Goal: Task Accomplishment & Management: Manage account settings

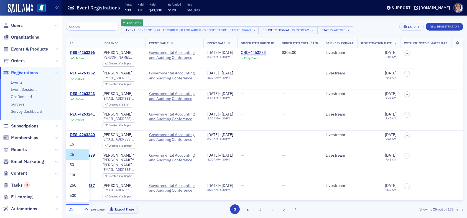
click at [73, 209] on div "25" at bounding box center [75, 209] width 12 height 6
click at [75, 186] on span "250" at bounding box center [73, 185] width 7 height 6
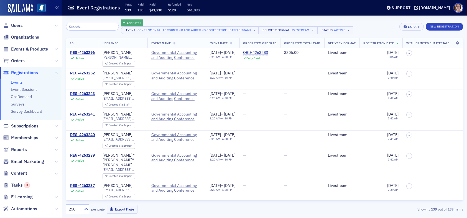
click at [133, 23] on span "Add Filter" at bounding box center [133, 22] width 15 height 5
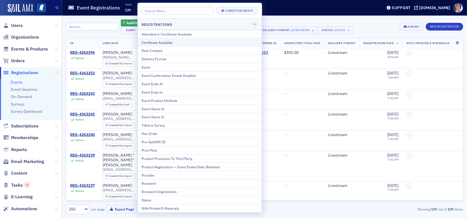
click at [161, 42] on div "Certificate Available" at bounding box center [200, 42] width 116 height 5
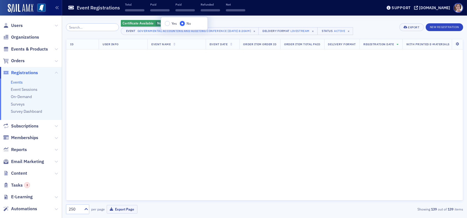
click at [182, 22] on input "No" at bounding box center [182, 23] width 5 height 5
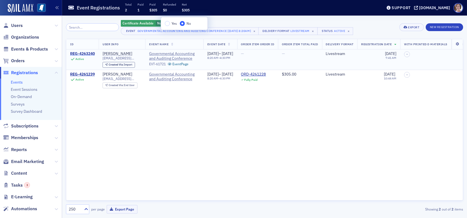
click at [91, 53] on div "REG-4263240" at bounding box center [82, 53] width 25 height 5
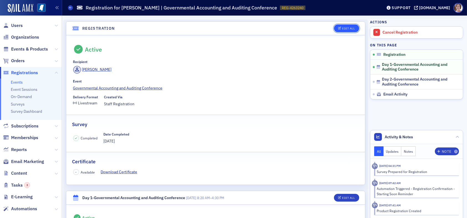
click at [344, 27] on div "Edit All" at bounding box center [348, 28] width 13 height 3
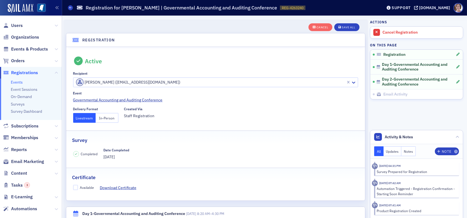
scroll to position [14, 0]
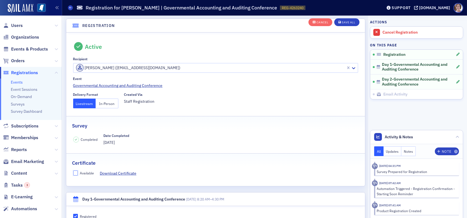
click at [77, 170] on input "Available" at bounding box center [75, 172] width 5 height 5
checkbox input "true"
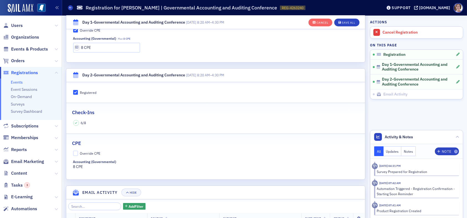
scroll to position [264, 0]
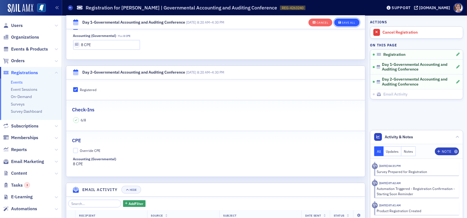
click at [344, 21] on div "Save All" at bounding box center [348, 22] width 13 height 3
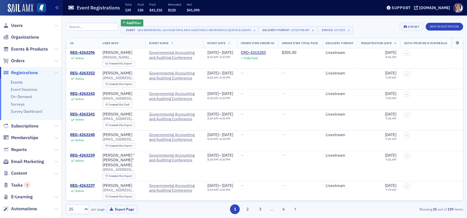
click at [73, 208] on div "25" at bounding box center [75, 209] width 12 height 6
click at [78, 185] on div "250" at bounding box center [78, 185] width 16 height 6
click at [126, 23] on span "Add Filter" at bounding box center [133, 22] width 15 height 5
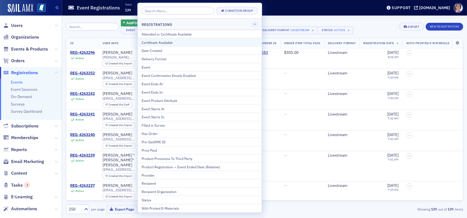
click at [164, 42] on div "Certificate Available" at bounding box center [200, 42] width 116 height 5
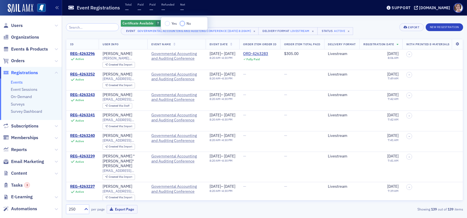
click at [183, 24] on input "No" at bounding box center [182, 23] width 5 height 5
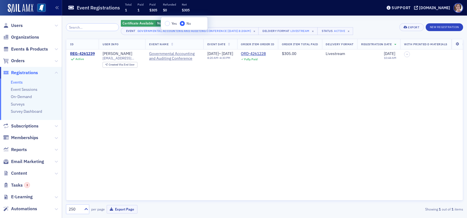
click at [366, 30] on div "Certificate Available No Add Filter Event Governmental Accounting and Auditing …" at bounding box center [264, 27] width 397 height 16
click at [93, 54] on div "REG-4261239" at bounding box center [82, 53] width 25 height 5
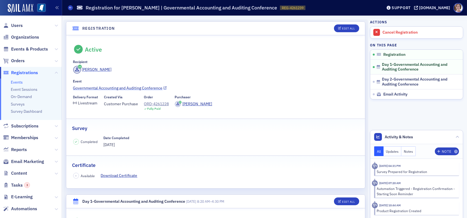
click at [134, 87] on link "Governmental Accounting and Auditing Conference" at bounding box center [215, 88] width 285 height 6
click at [343, 29] on div "Edit All" at bounding box center [348, 28] width 13 height 3
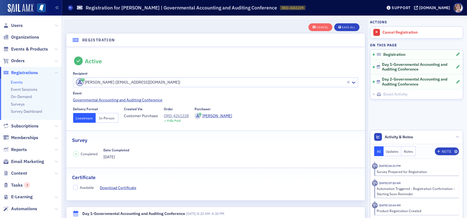
scroll to position [14, 0]
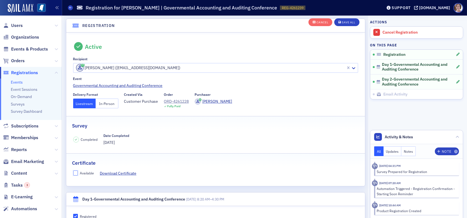
click at [76, 170] on input "Available" at bounding box center [75, 172] width 5 height 5
checkbox input "true"
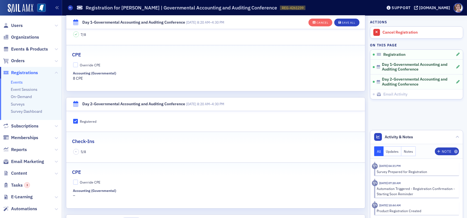
scroll to position [236, 0]
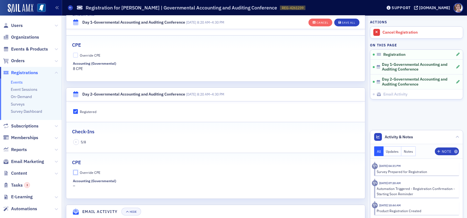
click at [77, 171] on input "Override CPE" at bounding box center [75, 172] width 5 height 5
checkbox input "true"
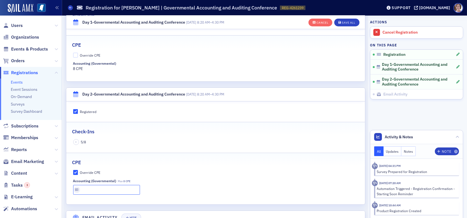
click at [97, 190] on input "text" at bounding box center [106, 190] width 67 height 10
type input "8 CPE"
click at [343, 22] on div "Save All" at bounding box center [348, 22] width 13 height 3
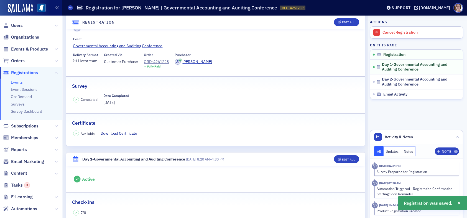
scroll to position [0, 0]
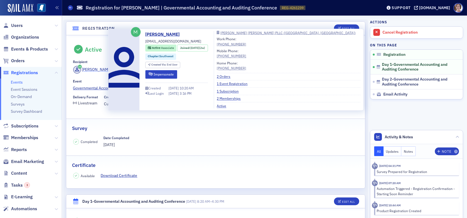
click at [101, 70] on div "Laura Halbrook" at bounding box center [97, 70] width 30 height 6
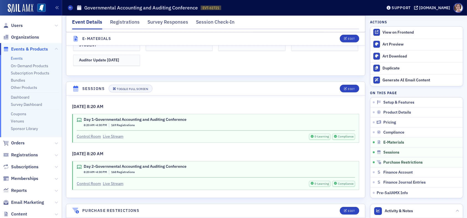
scroll to position [1192, 0]
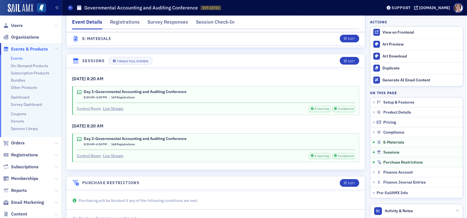
click at [93, 106] on link "Control Room" at bounding box center [89, 109] width 24 height 6
click at [96, 153] on link "Control Room" at bounding box center [89, 156] width 24 height 6
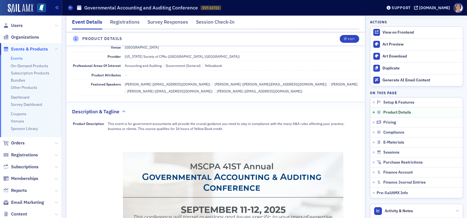
scroll to position [0, 0]
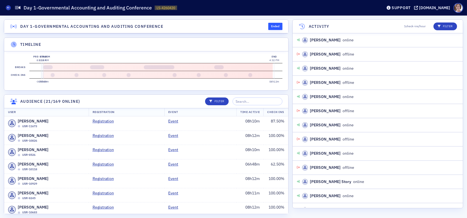
scroll to position [2652, 0]
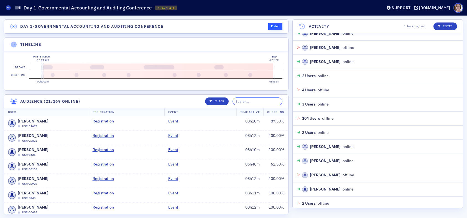
click at [257, 105] on input "search" at bounding box center [258, 101] width 50 height 8
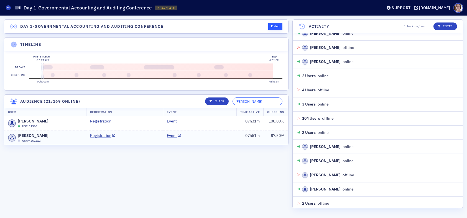
type input "[PERSON_NAME]"
click at [68, 141] on div "[PERSON_NAME] USR-4261212" at bounding box center [45, 138] width 74 height 10
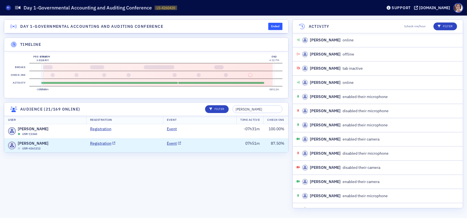
scroll to position [2185, 0]
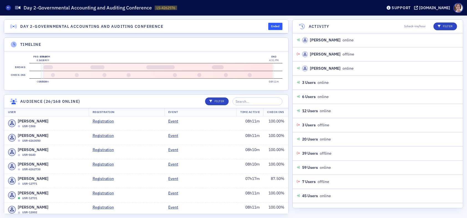
scroll to position [2029, 0]
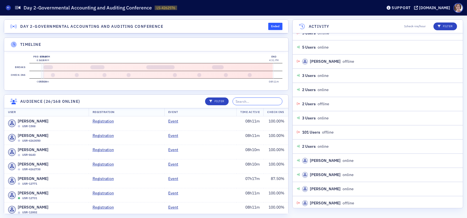
click at [263, 103] on input "search" at bounding box center [258, 101] width 50 height 8
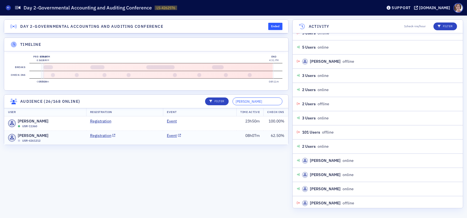
type input "[PERSON_NAME]"
click at [72, 143] on div "[PERSON_NAME] USR-4261212" at bounding box center [45, 138] width 74 height 10
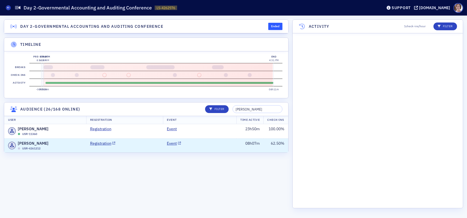
scroll to position [2368, 0]
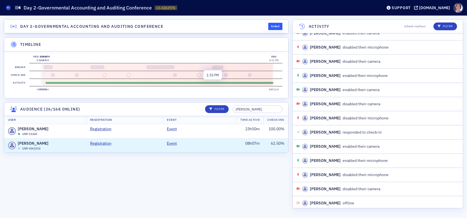
click at [199, 74] on button at bounding box center [199, 75] width 4 height 4
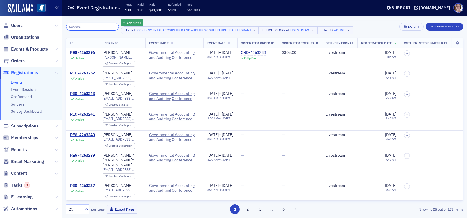
click at [95, 29] on input "search" at bounding box center [92, 27] width 53 height 8
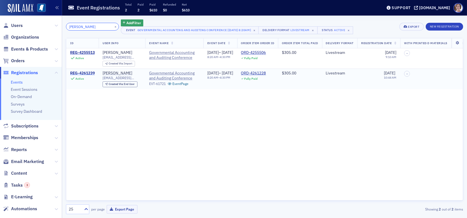
type input "[PERSON_NAME]"
click at [89, 74] on div "REG-4261239" at bounding box center [82, 73] width 25 height 5
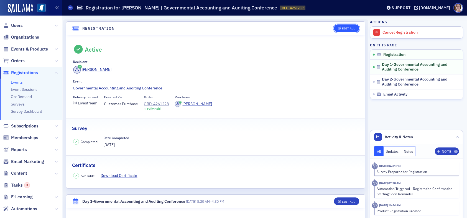
click at [349, 30] on div "Edit All" at bounding box center [348, 28] width 13 height 3
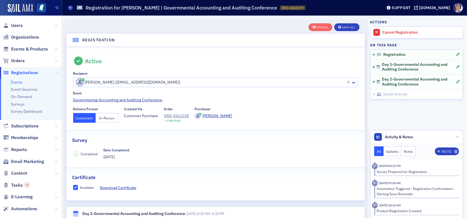
scroll to position [14, 0]
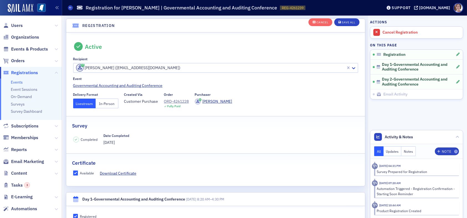
click at [75, 173] on input "Available" at bounding box center [75, 172] width 5 height 5
checkbox input "false"
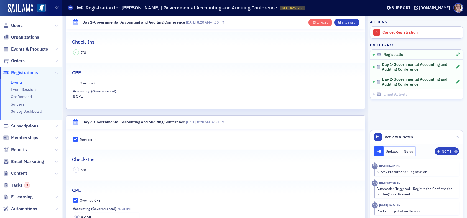
scroll to position [236, 0]
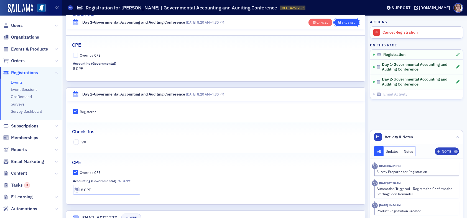
click at [345, 22] on div "Save All" at bounding box center [348, 22] width 13 height 3
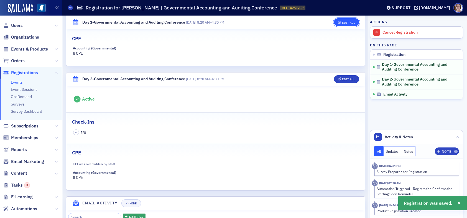
click at [343, 22] on div "Edit All" at bounding box center [348, 22] width 13 height 3
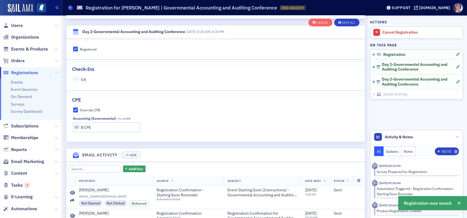
scroll to position [326, 0]
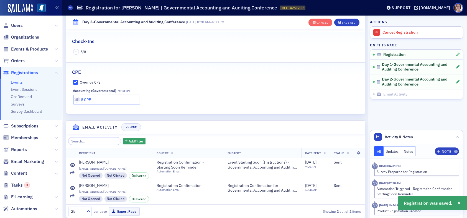
drag, startPoint x: 95, startPoint y: 97, endPoint x: 82, endPoint y: 98, distance: 13.1
click at [82, 98] on input "8 CPE" at bounding box center [106, 100] width 67 height 10
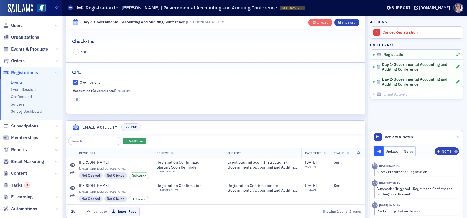
click at [75, 78] on fieldset "CPE Override CPE Accounting (Governmental) Max 8 CPE" at bounding box center [215, 84] width 299 height 44
click at [77, 80] on input "Override CPE" at bounding box center [75, 82] width 5 height 5
checkbox input "false"
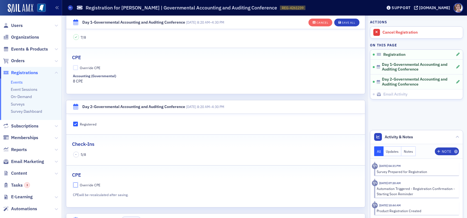
scroll to position [215, 0]
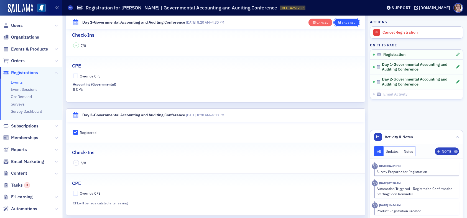
click at [349, 23] on div "Save All" at bounding box center [348, 22] width 13 height 3
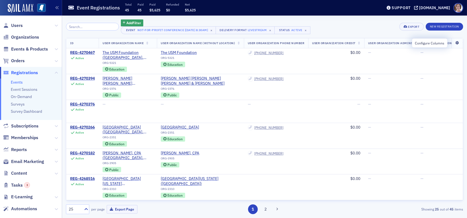
click at [454, 43] on icon at bounding box center [457, 42] width 11 height 3
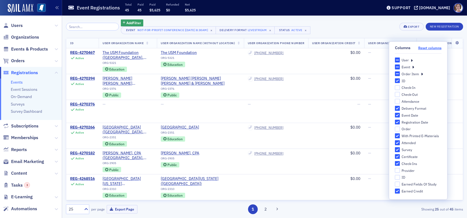
click at [427, 48] on button "Reset columns" at bounding box center [429, 48] width 23 height 4
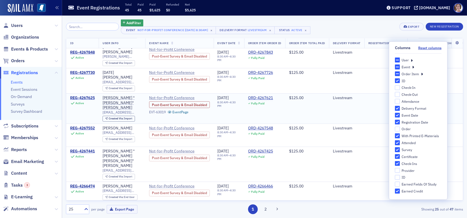
scroll to position [250, 0]
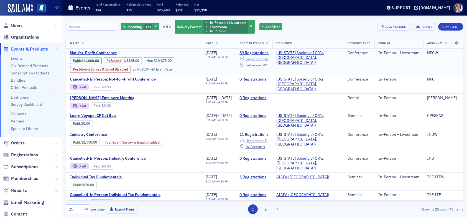
click at [262, 64] on span "In-Person :" at bounding box center [254, 65] width 17 height 4
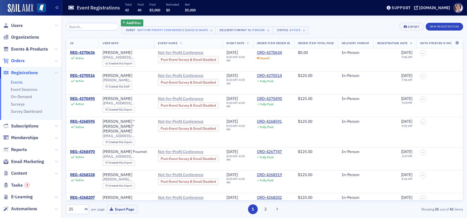
click at [19, 59] on span "Orders" at bounding box center [18, 61] width 14 height 6
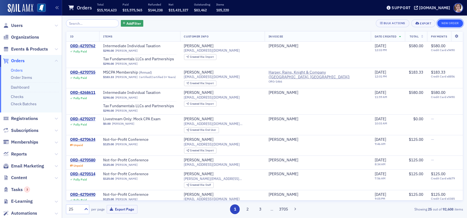
click at [451, 24] on button "New Order" at bounding box center [451, 23] width 26 height 8
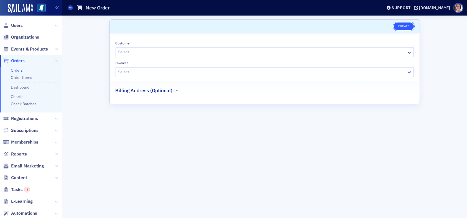
click at [398, 28] on button "Create" at bounding box center [404, 26] width 20 height 8
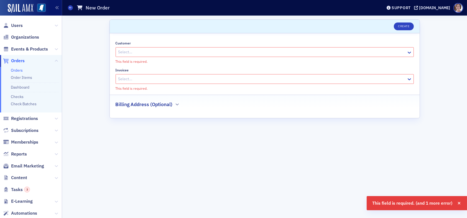
click at [165, 53] on div at bounding box center [262, 52] width 288 height 7
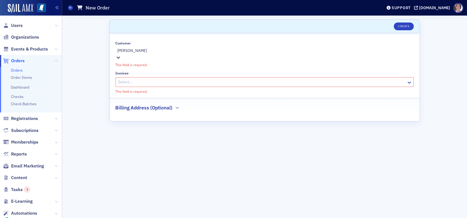
type input "joey grimes"
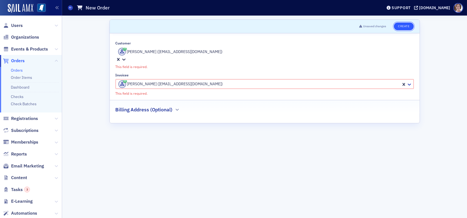
click at [405, 28] on button "Create" at bounding box center [404, 26] width 20 height 8
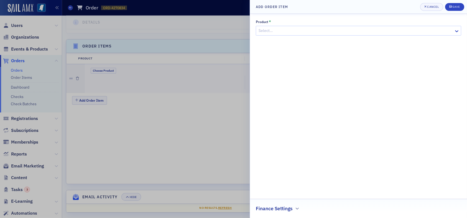
scroll to position [152, 0]
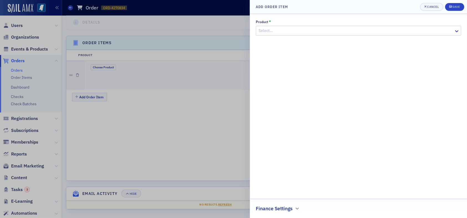
click at [339, 32] on div at bounding box center [355, 30] width 195 height 7
type input "industry conference"
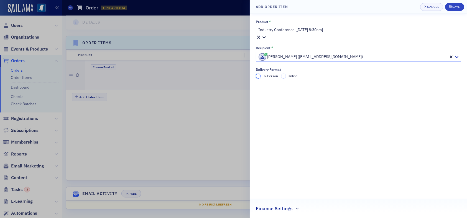
click at [258, 73] on input "In-Person" at bounding box center [258, 75] width 5 height 5
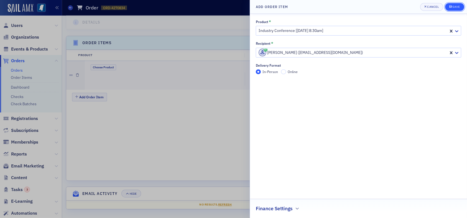
click at [459, 6] on div "Save" at bounding box center [456, 6] width 7 height 3
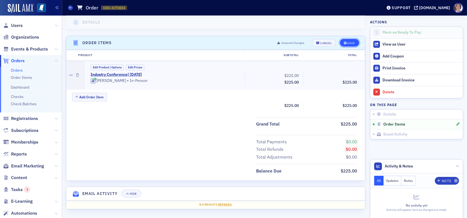
click at [347, 42] on div "Save" at bounding box center [350, 43] width 7 height 3
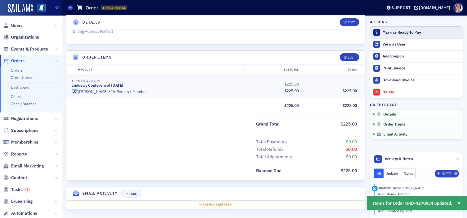
click at [388, 34] on div "Mark as Ready To Pay" at bounding box center [422, 32] width 78 height 5
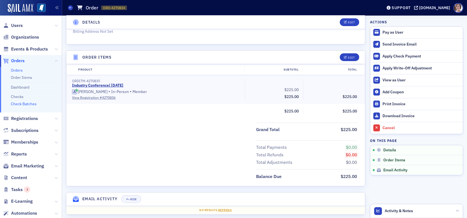
click at [29, 104] on link "Check Batches" at bounding box center [24, 103] width 26 height 5
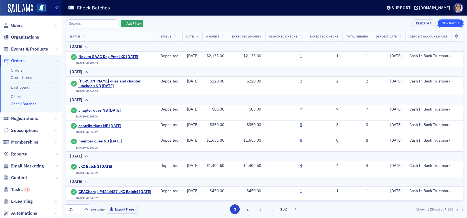
click at [456, 24] on button "New Batch" at bounding box center [451, 23] width 26 height 8
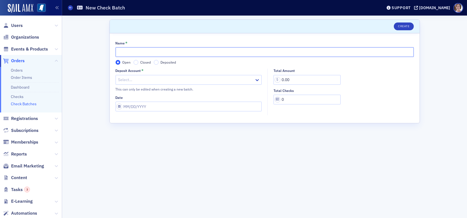
click at [171, 52] on input "Name *" at bounding box center [265, 52] width 298 height 10
type input "CPE Reg LKC 09.25.25"
click at [172, 79] on div at bounding box center [186, 79] width 136 height 7
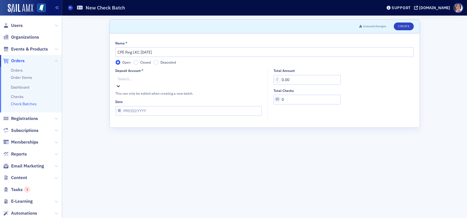
click at [169, 106] on input "Date" at bounding box center [189, 111] width 146 height 10
select select "8"
select select "2025"
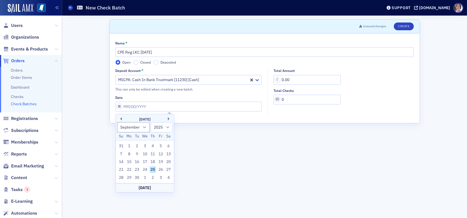
click at [152, 168] on div "25" at bounding box center [152, 169] width 7 height 7
type input "09/25/2025"
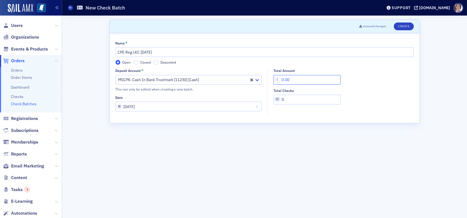
drag, startPoint x: 294, startPoint y: 79, endPoint x: 274, endPoint y: 81, distance: 20.3
click at [274, 81] on input "0.00" at bounding box center [307, 80] width 67 height 10
type input "225.00"
type input "1"
click at [406, 26] on button "Create" at bounding box center [404, 26] width 20 height 8
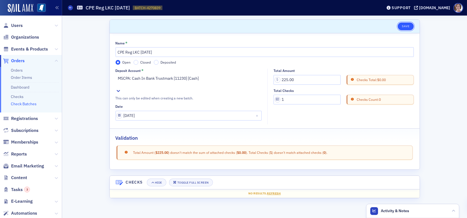
click at [406, 26] on button "Save" at bounding box center [406, 26] width 16 height 8
click at [18, 96] on link "Checks" at bounding box center [17, 96] width 13 height 5
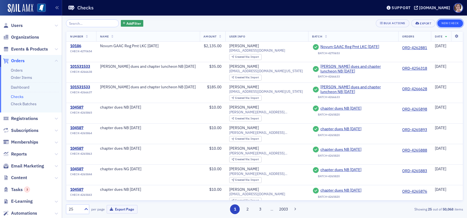
click at [454, 22] on button "New Check" at bounding box center [451, 23] width 26 height 8
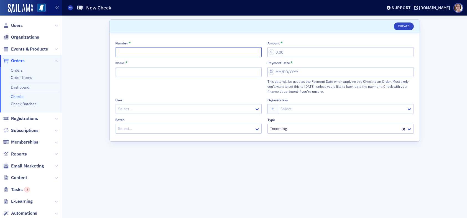
click at [226, 54] on input "Number *" at bounding box center [189, 52] width 146 height 10
type input "4020"
type input "225.00"
type input "CPE Reg LKC 09.25.25"
select select "8"
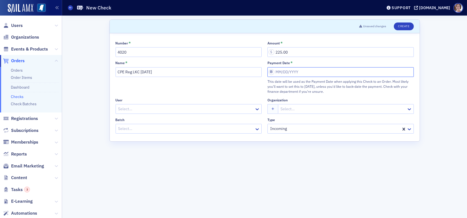
select select "2025"
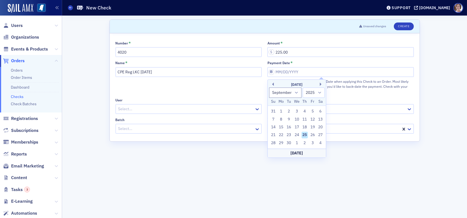
type input "09/25/2025"
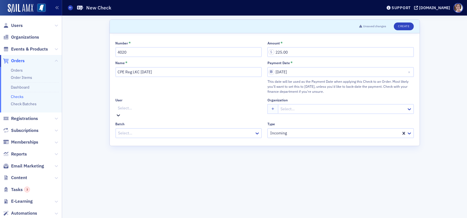
click at [196, 106] on div at bounding box center [190, 108] width 144 height 7
type input "joey gr"
click at [294, 108] on div at bounding box center [343, 108] width 126 height 7
type input "joey grim"
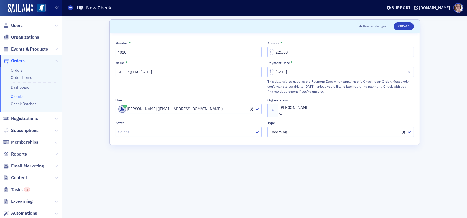
click at [210, 129] on div at bounding box center [186, 132] width 136 height 7
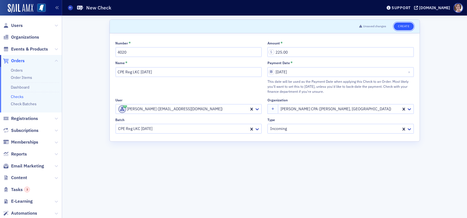
click at [408, 24] on button "Create" at bounding box center [404, 26] width 20 height 8
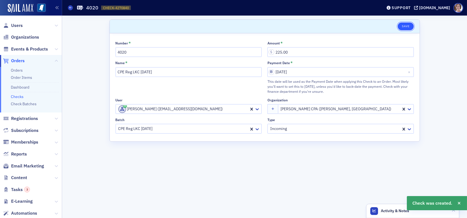
click at [408, 25] on button "Save" at bounding box center [406, 26] width 16 height 8
click at [20, 61] on span "Orders" at bounding box center [18, 61] width 14 height 6
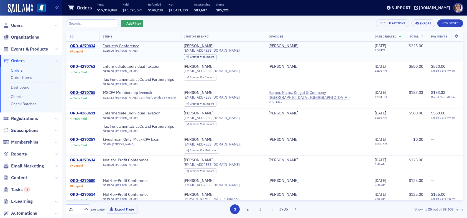
click at [89, 46] on div "ORD-4270834" at bounding box center [82, 46] width 25 height 5
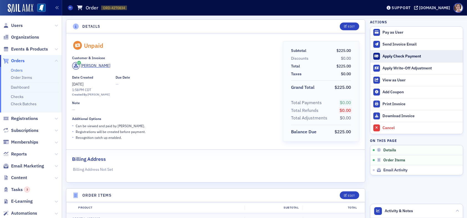
click at [401, 57] on div "Apply Check Payment" at bounding box center [422, 56] width 78 height 5
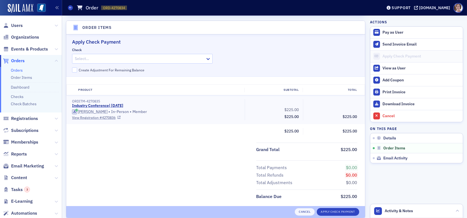
scroll to position [169, 0]
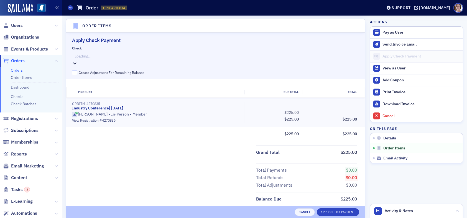
click at [129, 56] on div at bounding box center [143, 56] width 138 height 7
click at [113, 217] on span "#4020 - CPE Reg LKC 09.25.25 - $225.00 - Joey Grimes - Joey D. Grimes CPA (Flor…" at bounding box center [114, 221] width 229 height 6
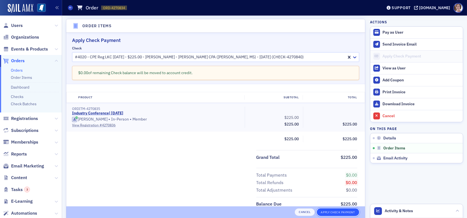
click at [338, 212] on button "Apply Check Payment" at bounding box center [338, 212] width 42 height 8
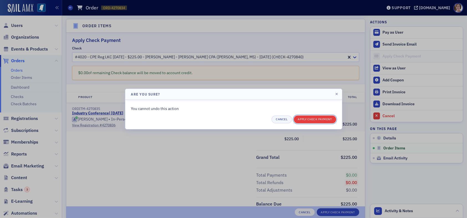
click at [312, 119] on button "Apply Check Payment" at bounding box center [315, 119] width 42 height 8
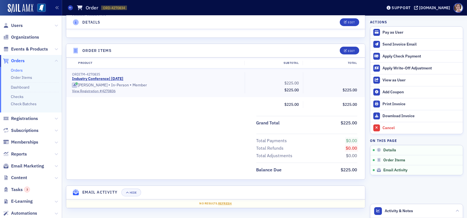
scroll to position [143, 0]
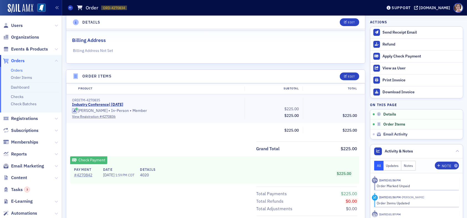
scroll to position [177, 0]
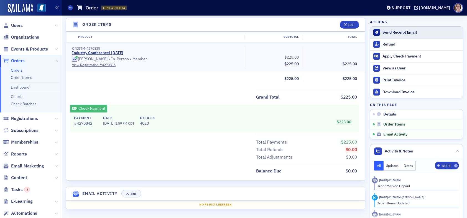
click at [388, 31] on div "Send Receipt Email" at bounding box center [422, 32] width 78 height 5
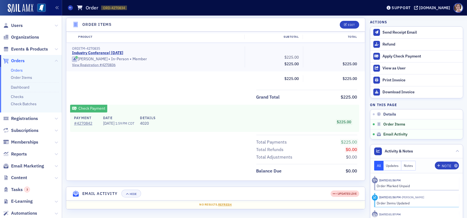
click at [20, 61] on span "Orders" at bounding box center [18, 61] width 14 height 6
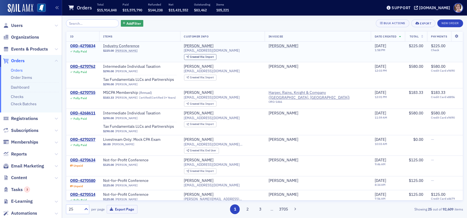
click at [84, 47] on div "ORD-4270834" at bounding box center [82, 46] width 25 height 5
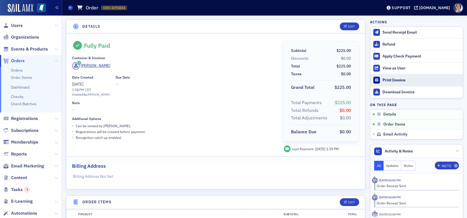
click at [390, 79] on div "Print Invoice" at bounding box center [422, 80] width 78 height 5
click at [32, 103] on link "Check Batches" at bounding box center [24, 103] width 26 height 5
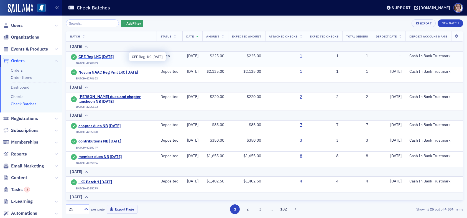
click at [112, 57] on span "CPE Reg LKC [DATE]" at bounding box center [103, 56] width 50 height 5
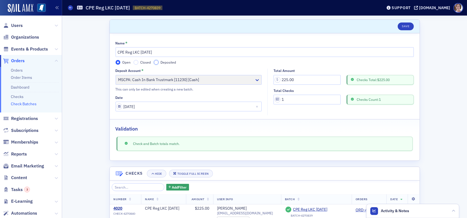
click at [154, 61] on input "Deposited" at bounding box center [156, 62] width 5 height 5
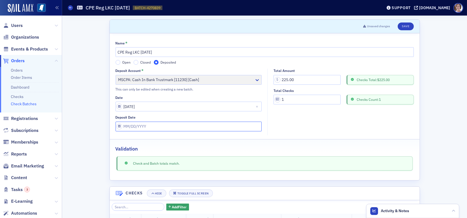
select select "8"
select select "2025"
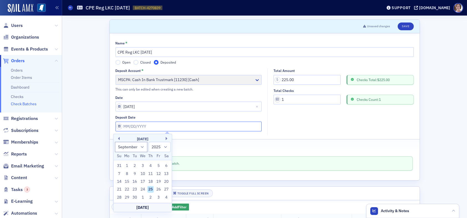
click at [157, 125] on input "Deposit Date" at bounding box center [189, 126] width 146 height 10
click at [151, 189] on div "25" at bounding box center [150, 189] width 7 height 7
type input "[DATE]"
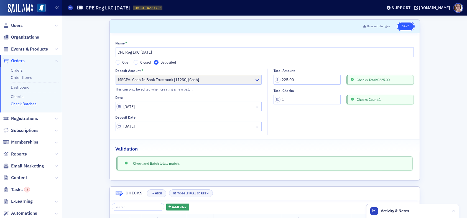
click at [403, 26] on button "Save" at bounding box center [406, 26] width 16 height 8
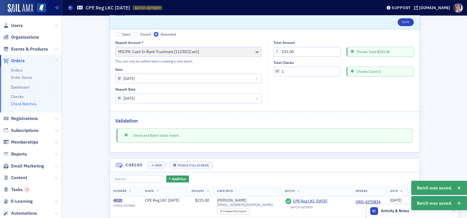
scroll to position [49, 0]
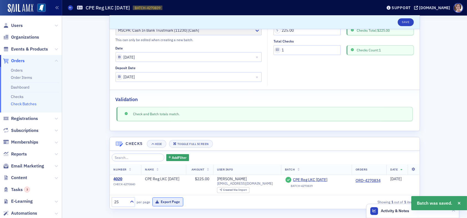
click at [171, 200] on button "Export Page" at bounding box center [168, 201] width 31 height 9
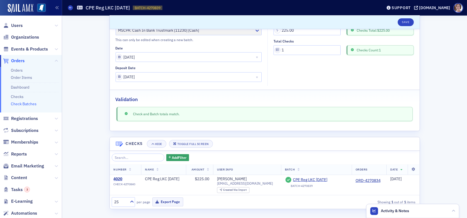
click at [30, 102] on link "Check Batches" at bounding box center [24, 103] width 26 height 5
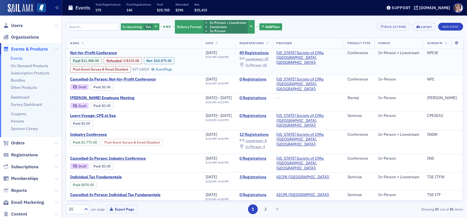
click at [262, 65] on span "In-Person :" at bounding box center [254, 65] width 17 height 4
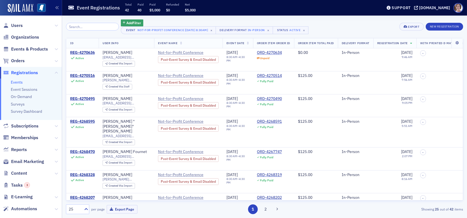
click at [101, 25] on input "search" at bounding box center [92, 27] width 53 height 8
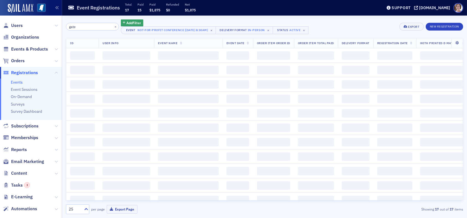
type input "gates"
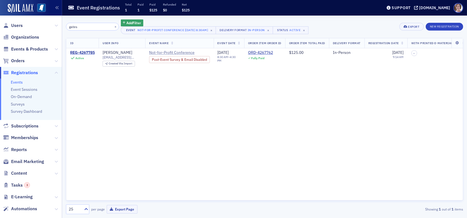
drag, startPoint x: 80, startPoint y: 27, endPoint x: 55, endPoint y: 27, distance: 24.1
click at [57, 27] on div "Users Organizations Events & Products Orders Registrations Events Event Session…" at bounding box center [233, 109] width 467 height 218
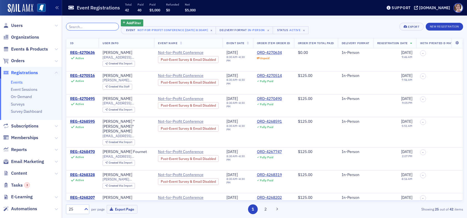
click at [83, 27] on input "search" at bounding box center [92, 27] width 53 height 8
click at [20, 24] on span "Users" at bounding box center [17, 25] width 12 height 6
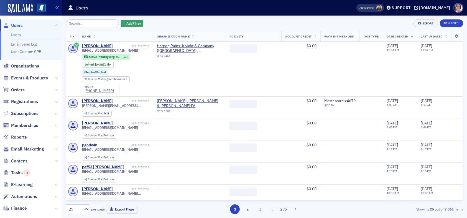
click at [87, 25] on input "search" at bounding box center [92, 23] width 53 height 8
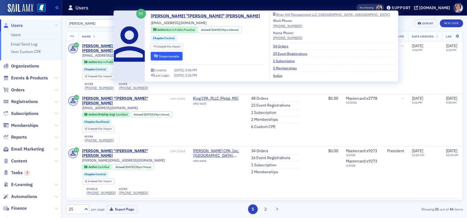
click at [171, 54] on button "Impersonate" at bounding box center [167, 56] width 32 height 9
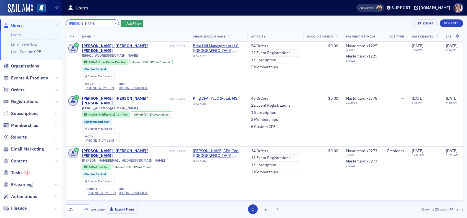
drag, startPoint x: 90, startPoint y: 22, endPoint x: 45, endPoint y: 23, distance: 45.2
click at [45, 23] on div "Users Users Email Send Log User Custom CPE Organizations Events & Products Orde…" at bounding box center [233, 109] width 467 height 218
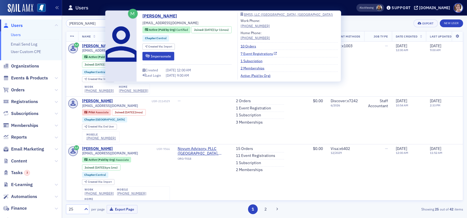
click at [268, 53] on link "7 Event Registrations" at bounding box center [259, 53] width 37 height 5
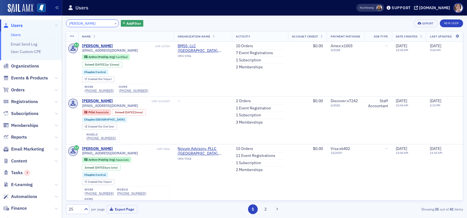
drag, startPoint x: 95, startPoint y: 23, endPoint x: 44, endPoint y: 21, distance: 51.3
click at [44, 21] on div "Users Users Email Send Log User Custom CPE Organizations Events & Products Orde…" at bounding box center [233, 109] width 467 height 218
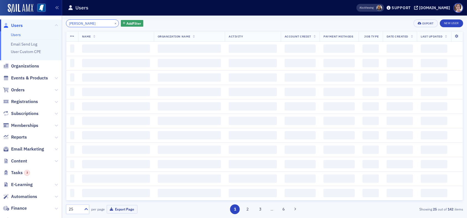
type input "nancy thompson"
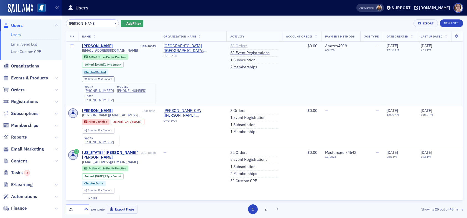
click at [235, 45] on link "81 Orders" at bounding box center [238, 46] width 17 height 5
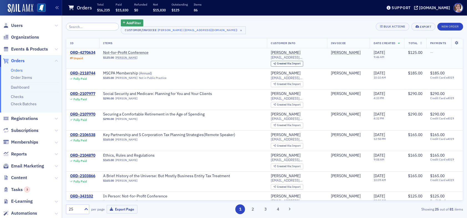
click at [87, 53] on div "ORD-4270634" at bounding box center [82, 52] width 25 height 5
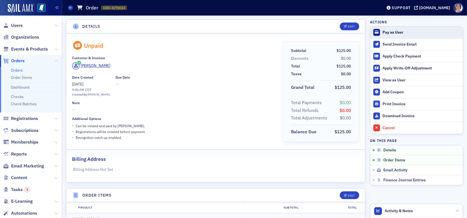
click at [390, 32] on div "Pay as User" at bounding box center [422, 32] width 78 height 5
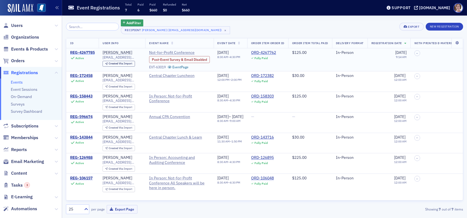
click at [85, 52] on div "REG-4267785" at bounding box center [82, 52] width 25 height 5
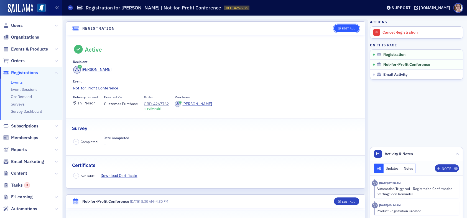
click at [342, 28] on div "Edit All" at bounding box center [348, 28] width 13 height 3
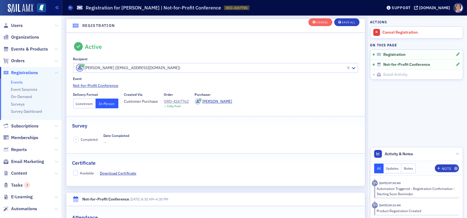
click at [88, 103] on button "Livestream" at bounding box center [84, 103] width 23 height 10
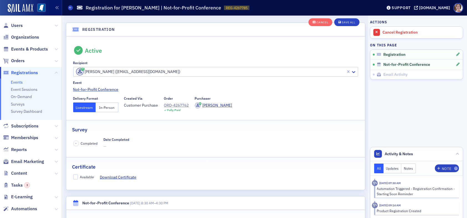
scroll to position [0, 0]
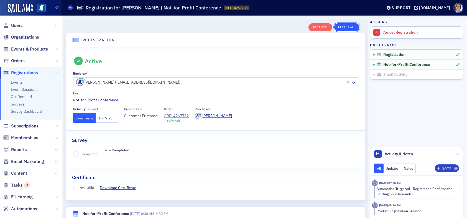
click at [345, 26] on div "Save All" at bounding box center [348, 27] width 13 height 3
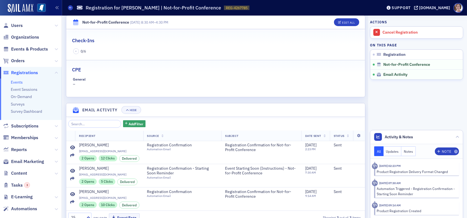
scroll to position [197, 0]
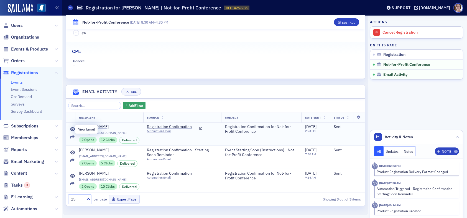
click at [73, 129] on icon at bounding box center [72, 129] width 5 height 4
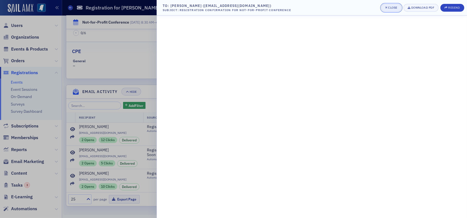
click at [387, 7] on icon "button" at bounding box center [386, 7] width 2 height 3
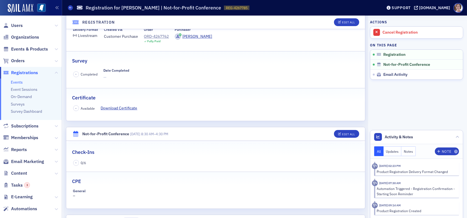
scroll to position [0, 0]
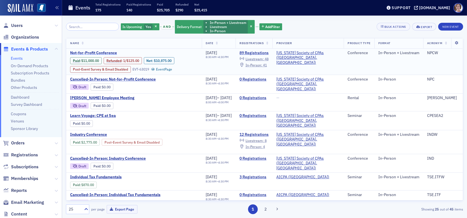
click at [103, 53] on span "Not-for-Profit Conference" at bounding box center [116, 52] width 93 height 5
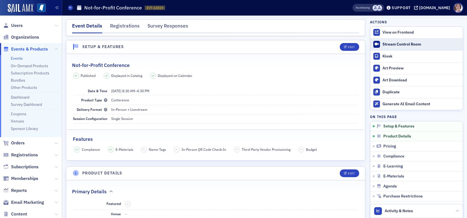
click at [401, 43] on div "Stream Control Room" at bounding box center [422, 44] width 78 height 5
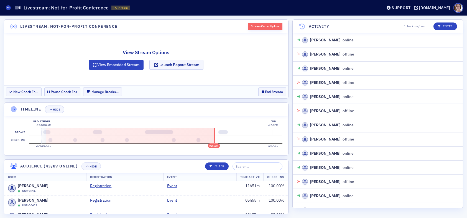
scroll to position [1322, 0]
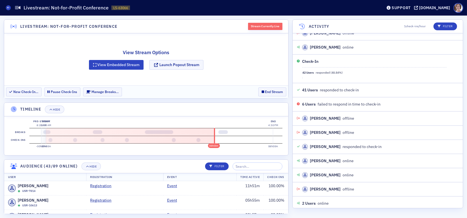
click at [264, 26] on div "Stream Currently Live" at bounding box center [265, 26] width 34 height 7
click at [183, 65] on button "Launch Popout Stream" at bounding box center [176, 65] width 54 height 10
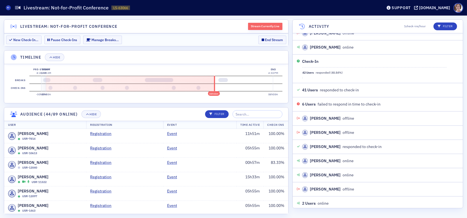
scroll to position [1336, 0]
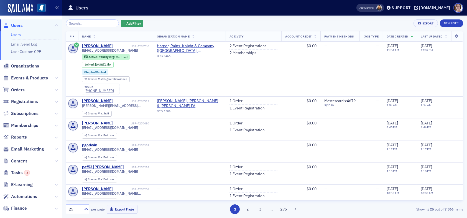
click at [84, 24] on input "search" at bounding box center [92, 23] width 53 height 8
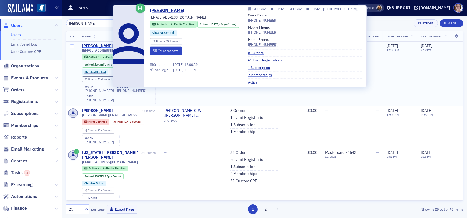
type input "[PERSON_NAME]"
click at [103, 45] on div "[PERSON_NAME]" at bounding box center [97, 46] width 31 height 5
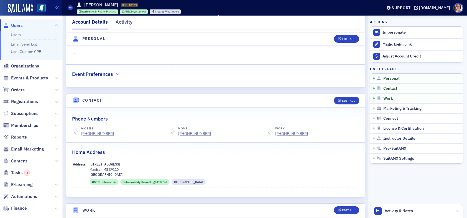
scroll to position [194, 0]
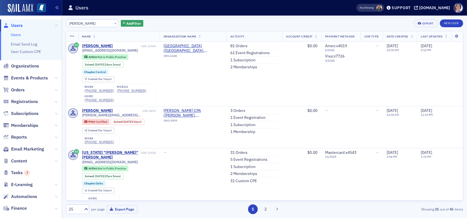
drag, startPoint x: 98, startPoint y: 24, endPoint x: 9, endPoint y: 22, distance: 88.7
click at [9, 22] on div "Users Users Email Send Log User Custom CPE Organizations Events & Products Orde…" at bounding box center [233, 109] width 467 height 218
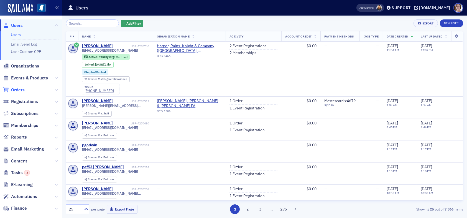
click at [21, 89] on span "Orders" at bounding box center [18, 90] width 14 height 6
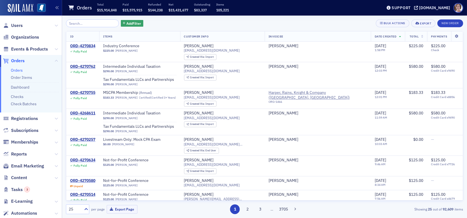
click at [103, 24] on input "search" at bounding box center [92, 23] width 53 height 8
click at [19, 23] on span "Users" at bounding box center [17, 25] width 12 height 6
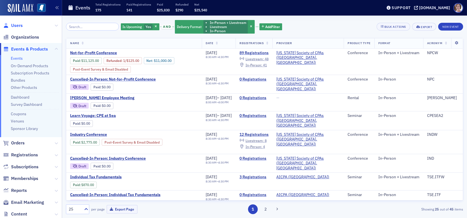
click at [19, 26] on span "Users" at bounding box center [17, 25] width 12 height 6
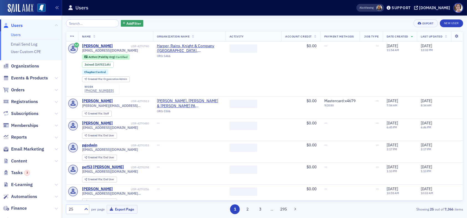
click at [87, 24] on input "search" at bounding box center [92, 23] width 53 height 8
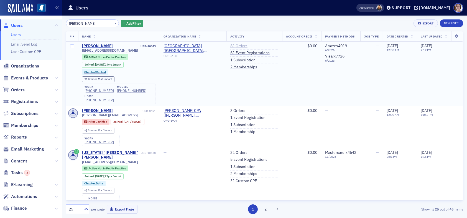
type input "nancy Thompson"
click at [236, 45] on link "81 Orders" at bounding box center [238, 46] width 17 height 5
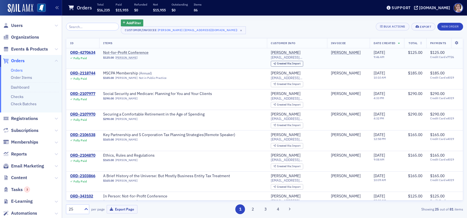
click at [90, 53] on div "ORD-4270634" at bounding box center [82, 52] width 25 height 5
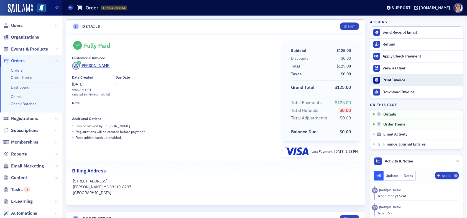
click at [395, 81] on div "Print Invoice" at bounding box center [422, 80] width 78 height 5
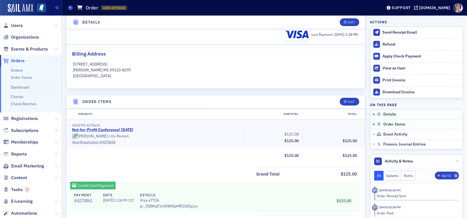
scroll to position [111, 0]
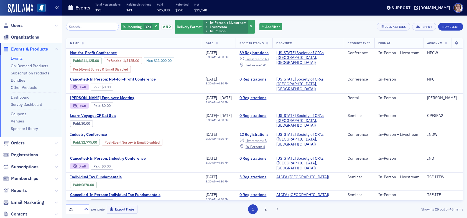
click at [58, 7] on icon "button" at bounding box center [57, 8] width 4 height 4
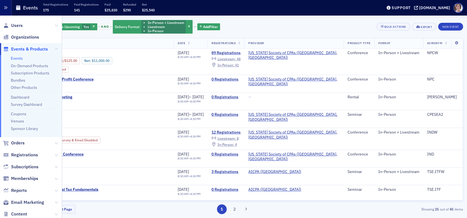
click at [7, 7] on icon "button" at bounding box center [6, 8] width 4 height 4
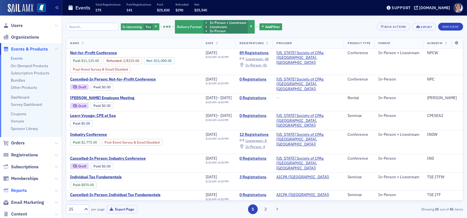
click at [21, 191] on span "Reports" at bounding box center [19, 190] width 16 height 6
